Goal: Check status

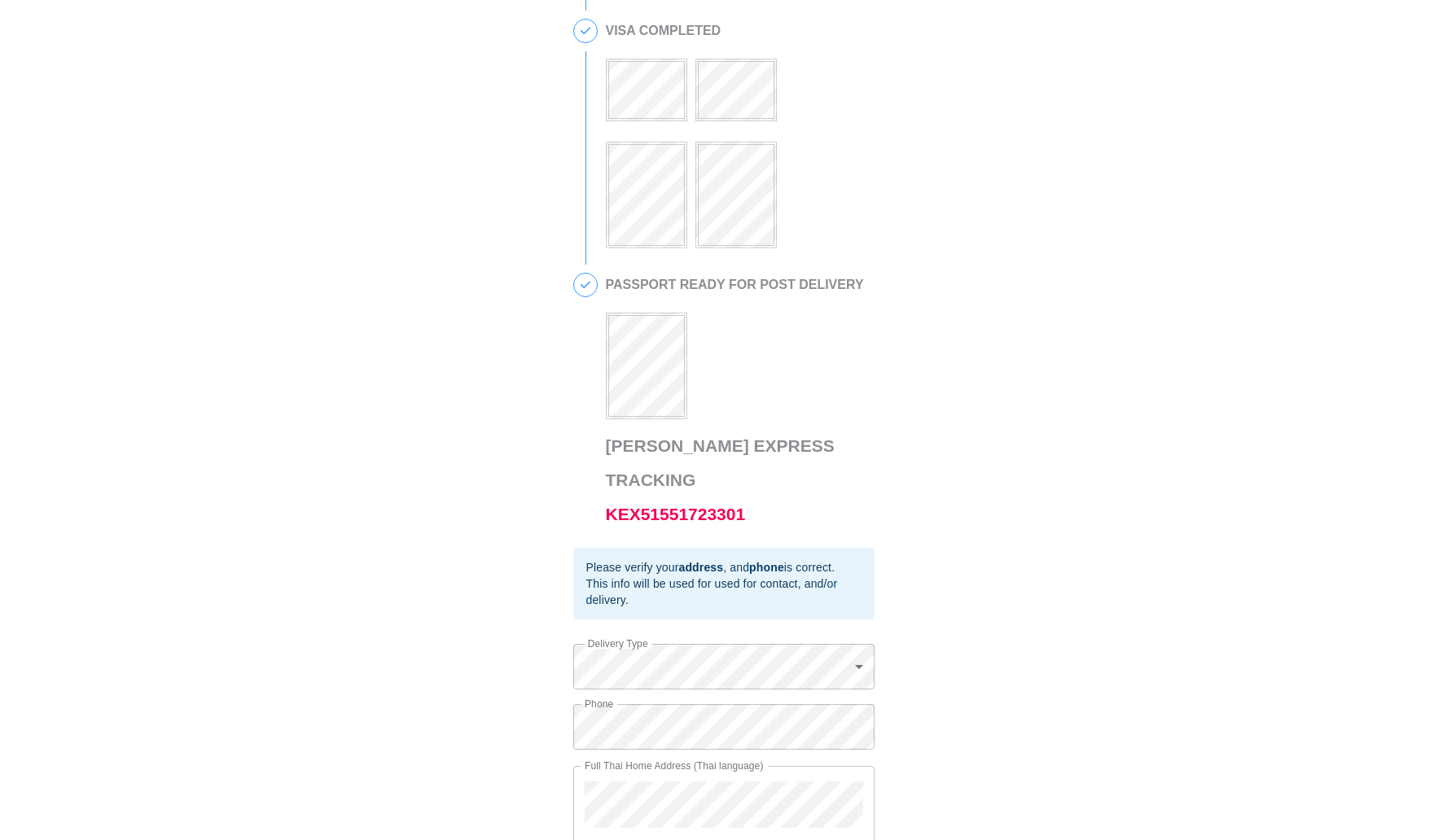
scroll to position [486, 0]
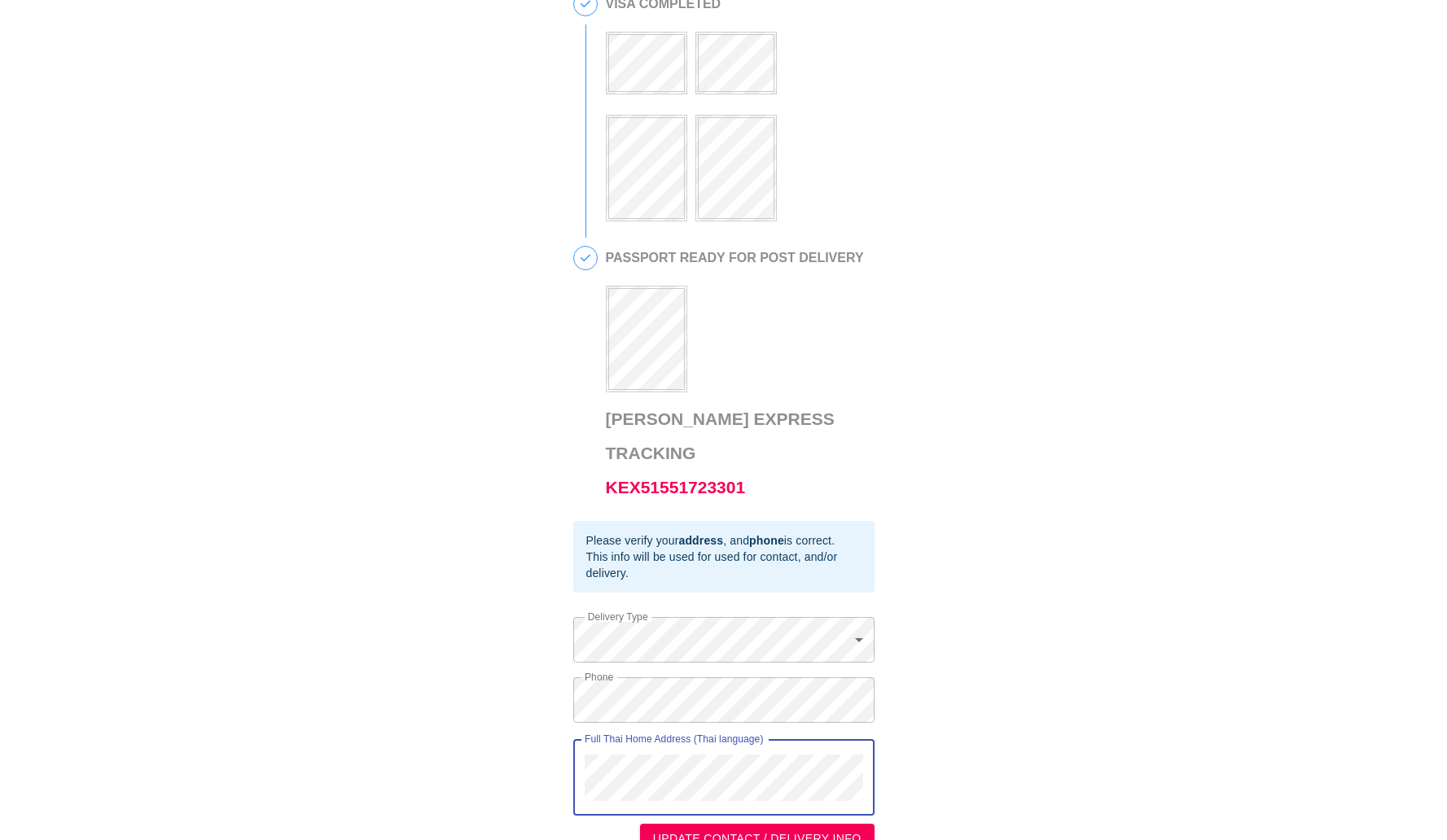
click at [549, 716] on div "This is a secure link , and your information is safe . 1 PASSPORT RECEIVED MANF…" at bounding box center [724, 192] width 1414 height 1323
click at [569, 675] on div "This is a secure link , and your information is safe . 1 PASSPORT RECEIVED MANF…" at bounding box center [724, 192] width 1414 height 1323
